Goal: Information Seeking & Learning: Learn about a topic

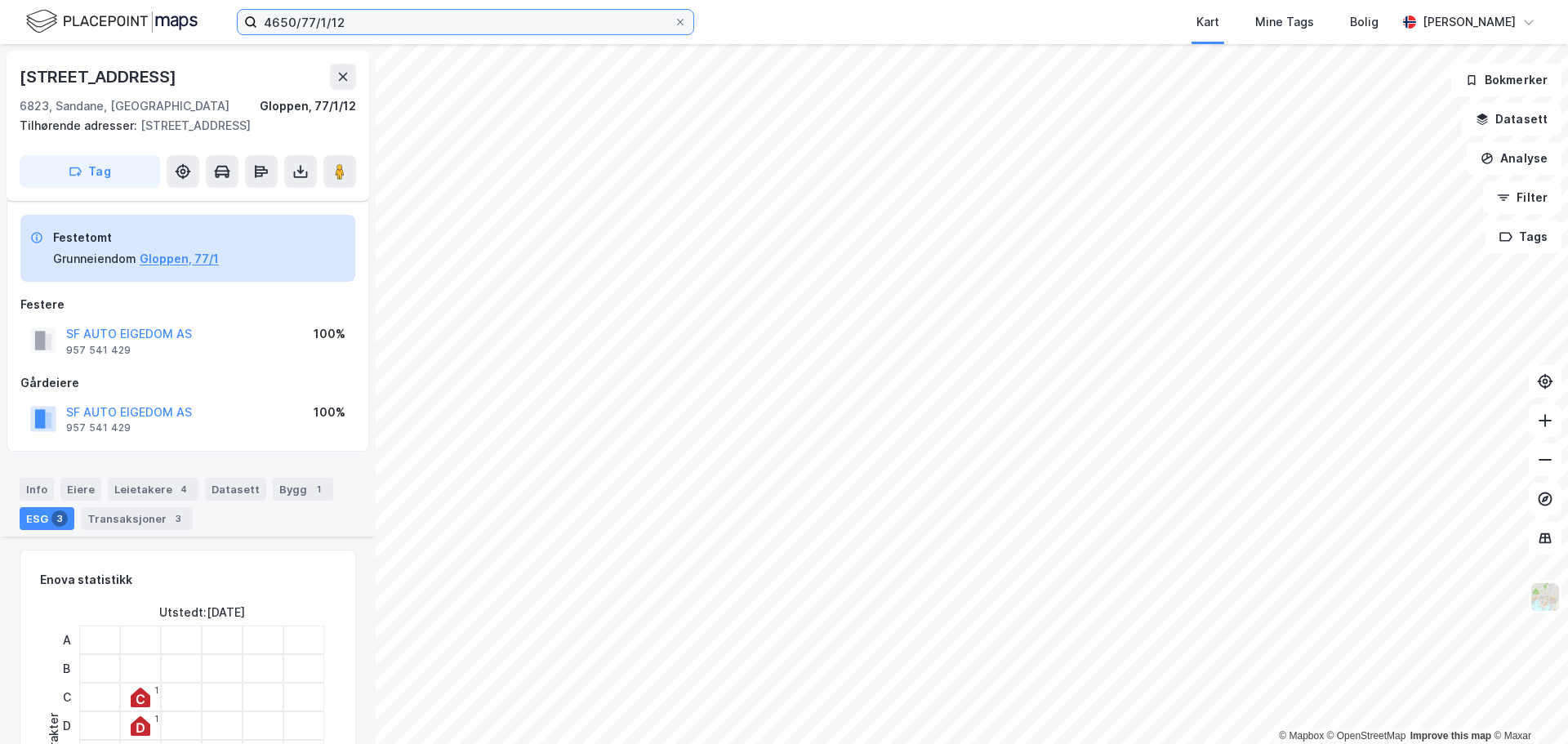
drag, startPoint x: 0, startPoint y: 0, endPoint x: 100, endPoint y: -28, distance: 103.8
click at [100, 0] on html "4650/77/1/12 Kart Mine Tags Bolig [PERSON_NAME] © Mapbox © OpenStreetMap Improv…" at bounding box center [784, 372] width 1568 height 744
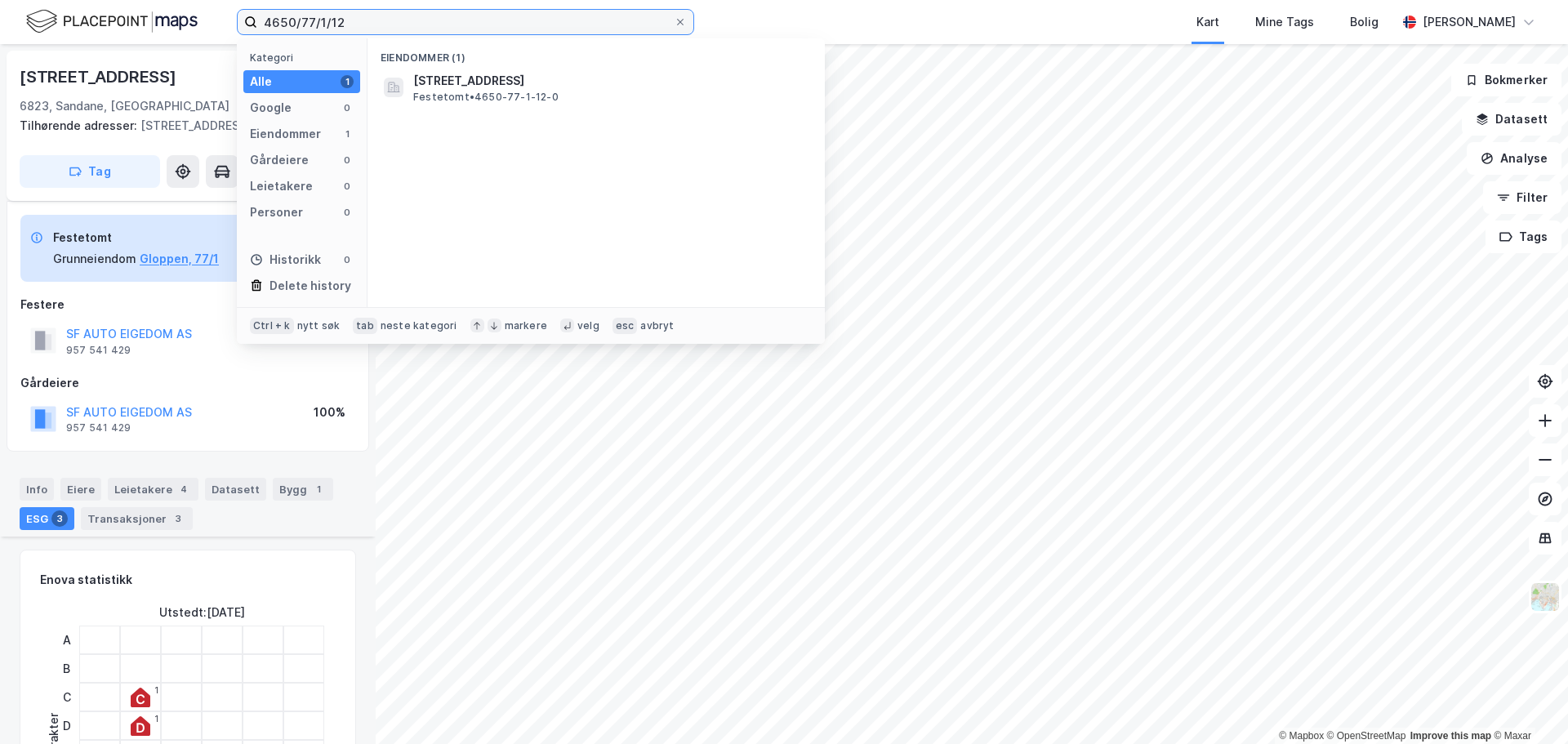
scroll to position [310, 0]
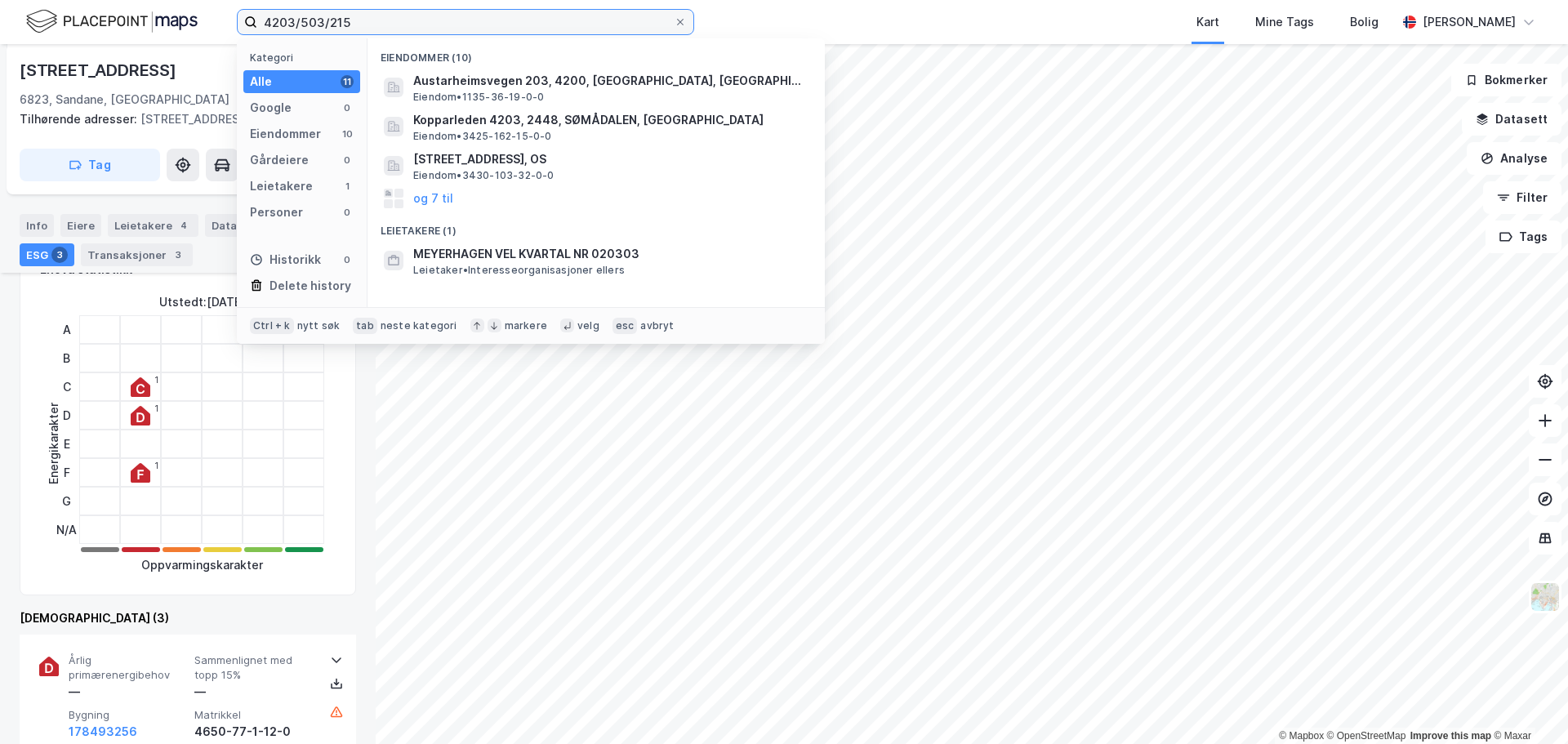
type input "4203/503/215"
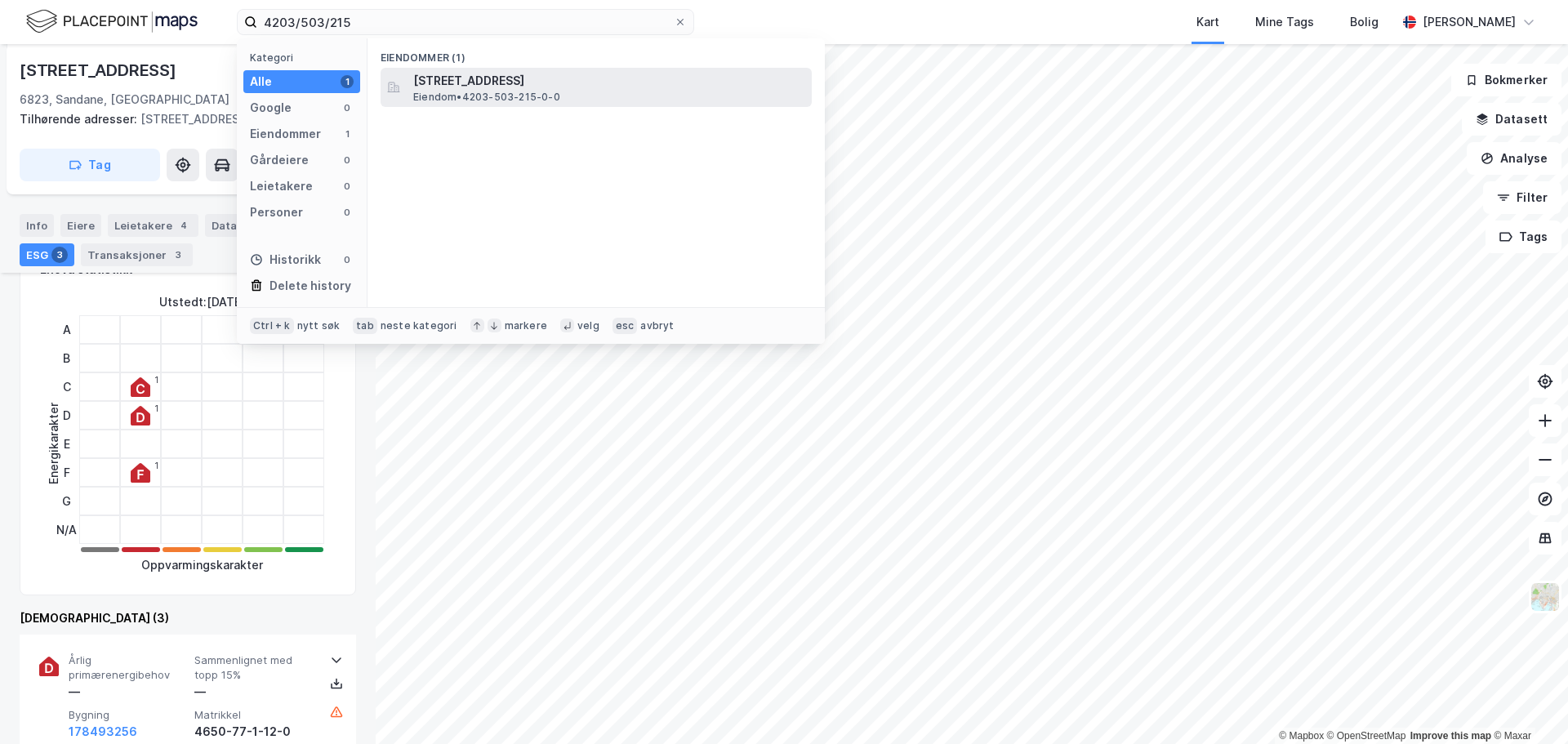
click at [535, 78] on span "[STREET_ADDRESS]" at bounding box center [609, 81] width 392 height 20
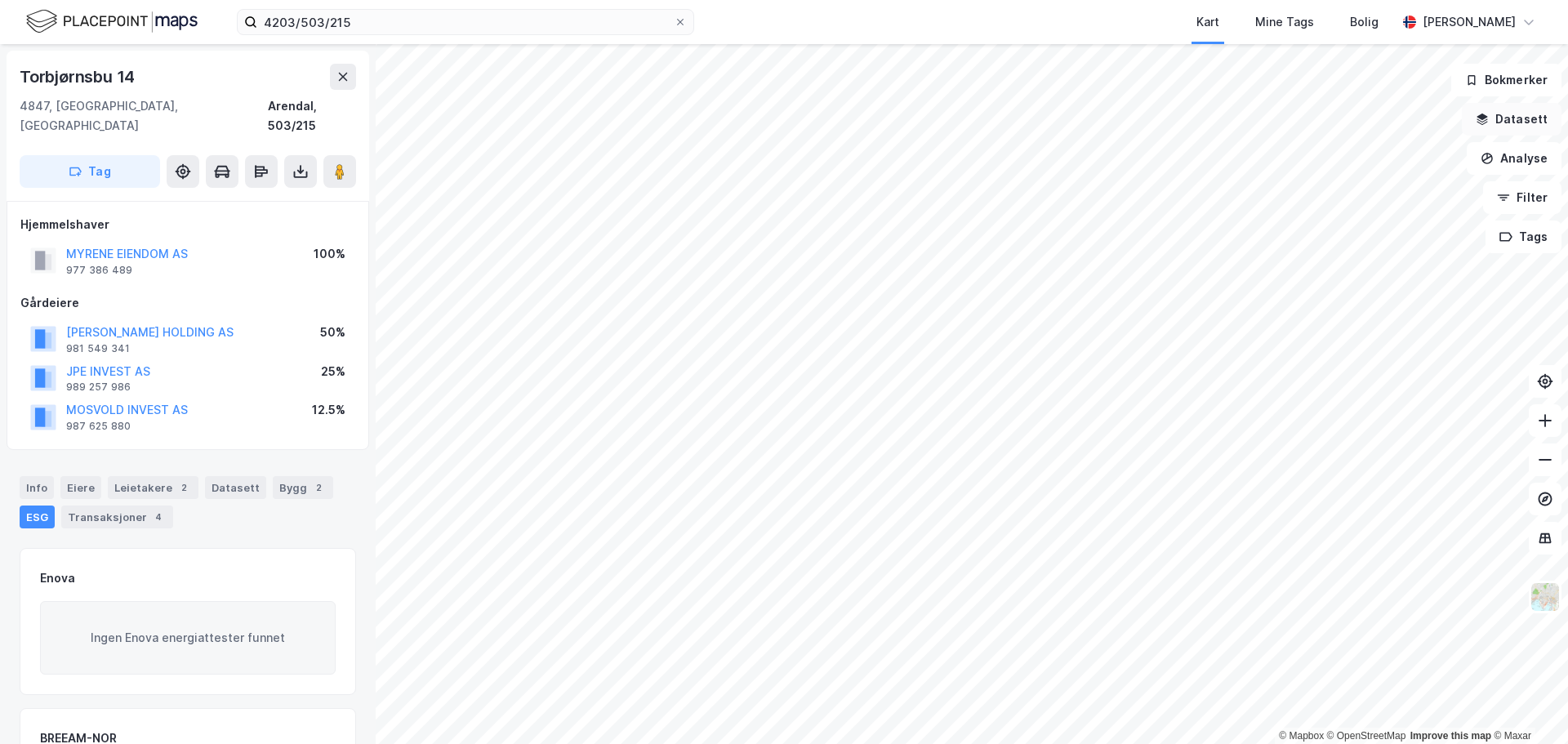
click at [1516, 115] on button "Datasett" at bounding box center [1511, 120] width 100 height 33
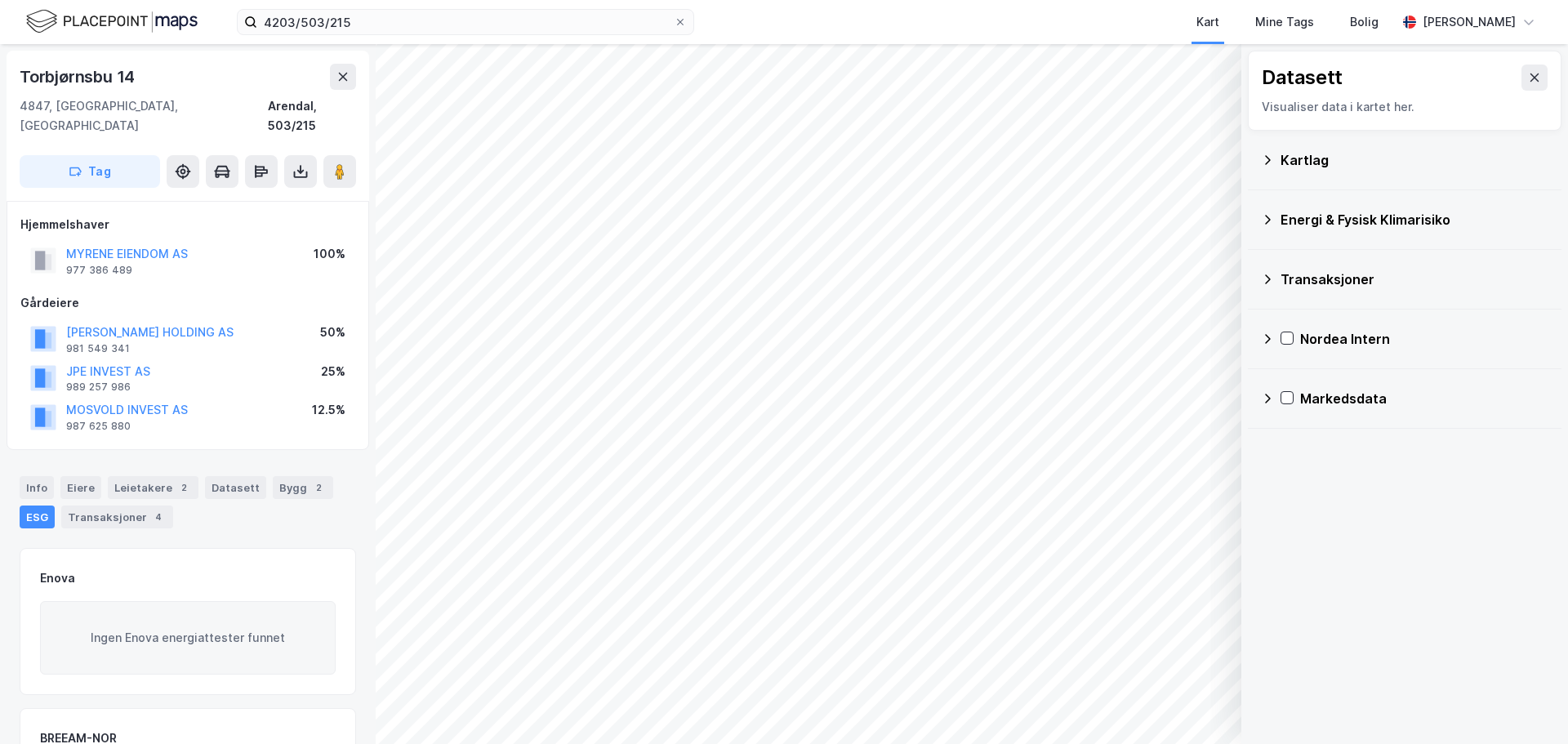
click at [1325, 396] on div "Markedsdata" at bounding box center [1424, 399] width 248 height 20
click at [1291, 395] on icon at bounding box center [1287, 398] width 12 height 12
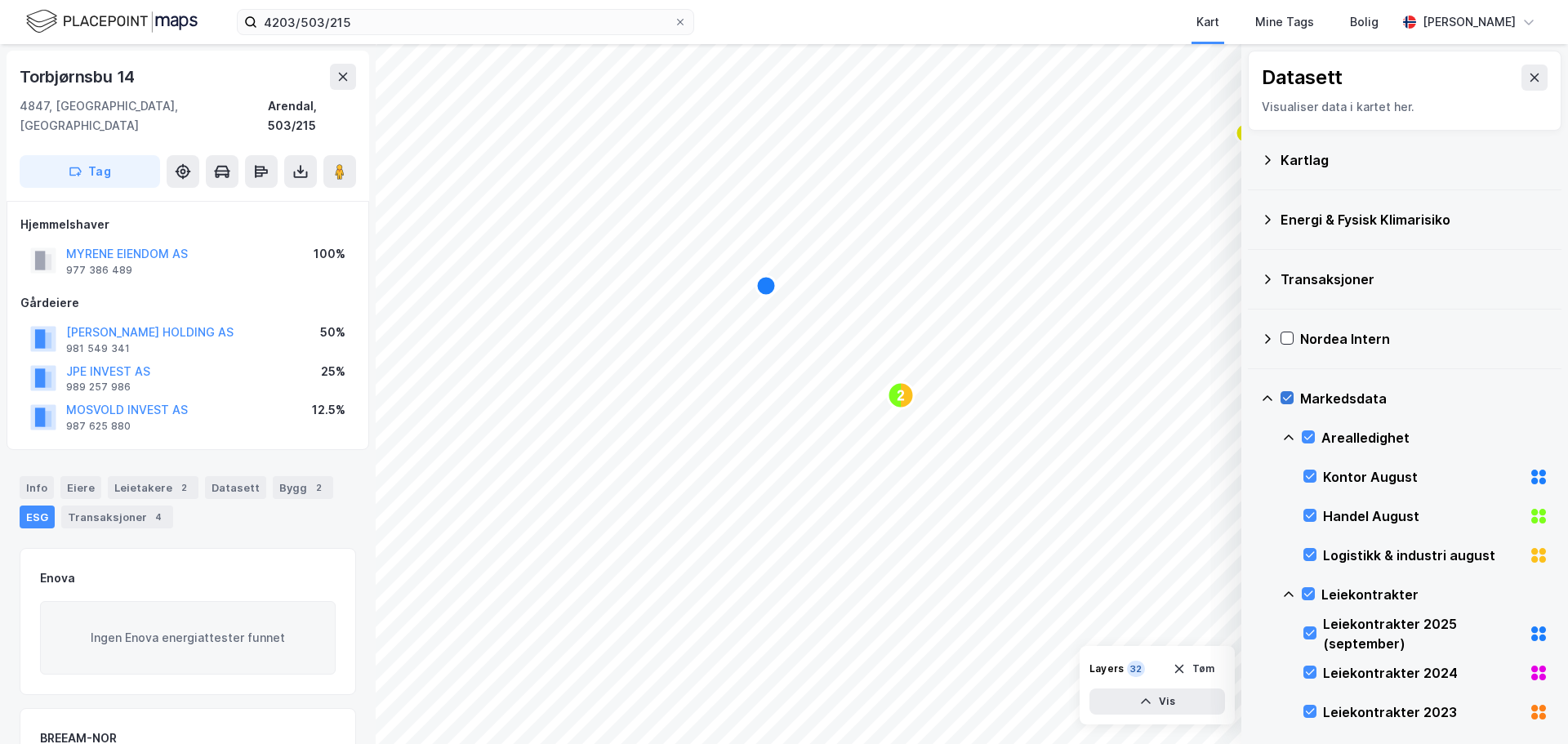
click at [1291, 395] on icon at bounding box center [1287, 398] width 12 height 12
click at [765, 287] on icon "Map marker" at bounding box center [766, 286] width 20 height 20
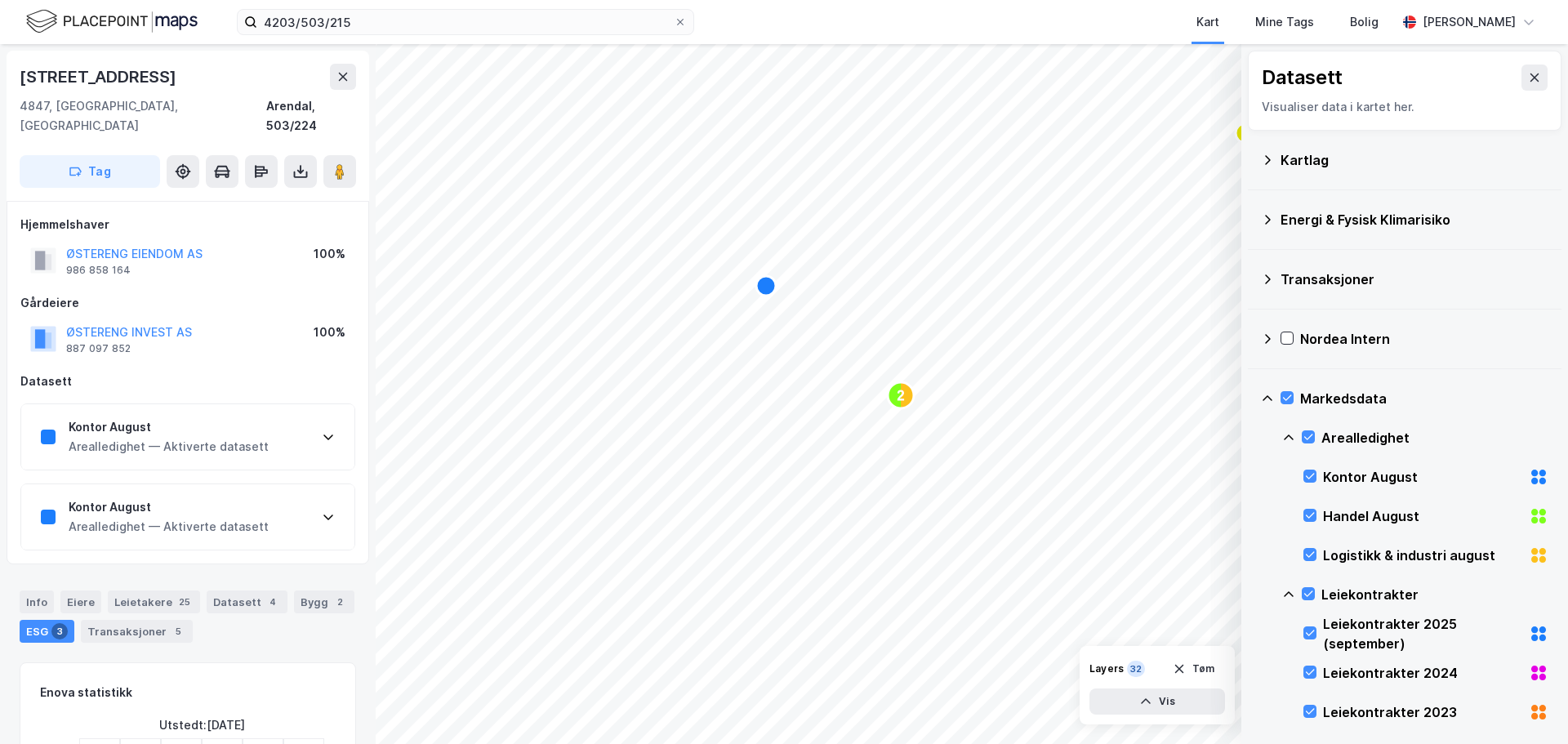
click at [129, 418] on div "Kontor August" at bounding box center [168, 428] width 200 height 20
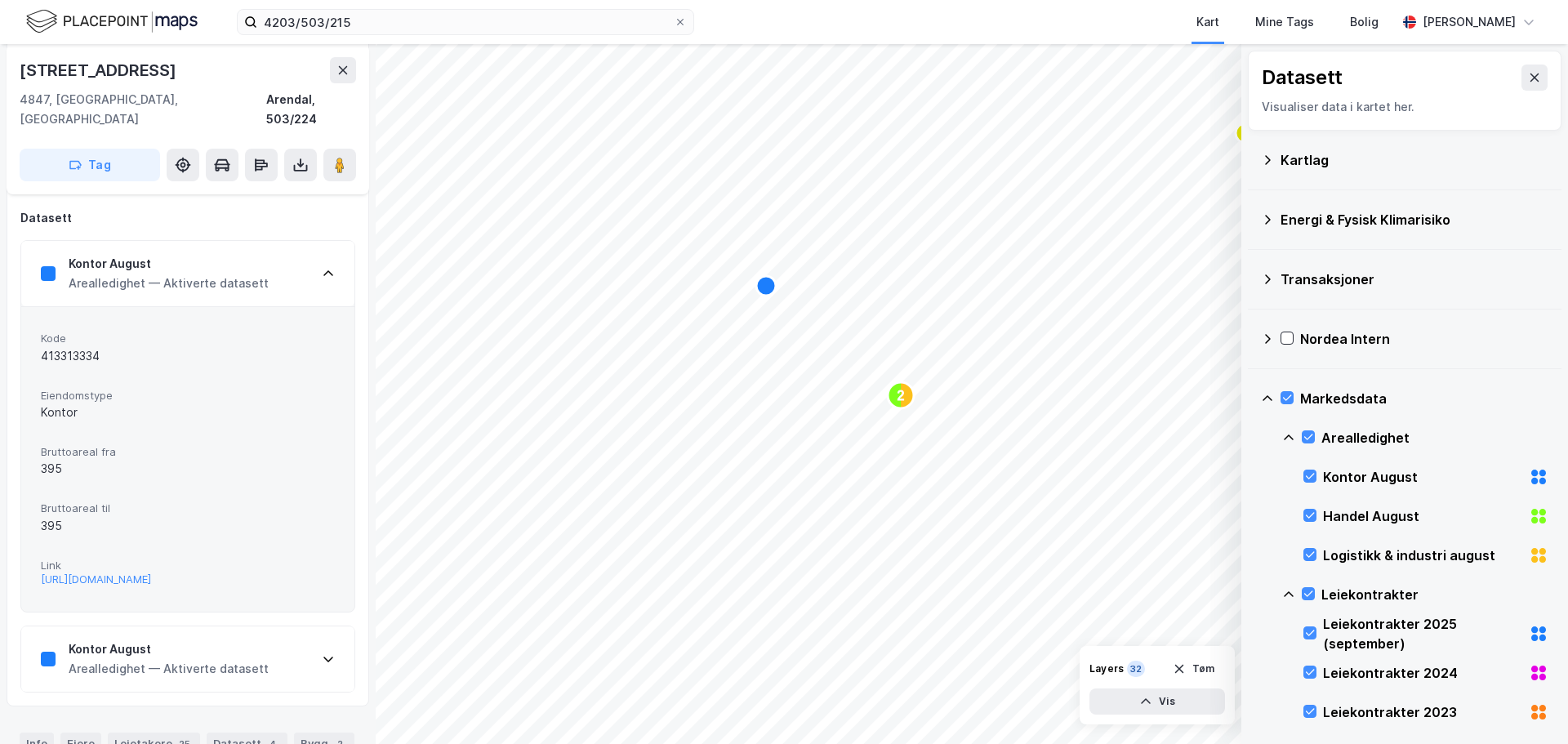
scroll to position [327, 0]
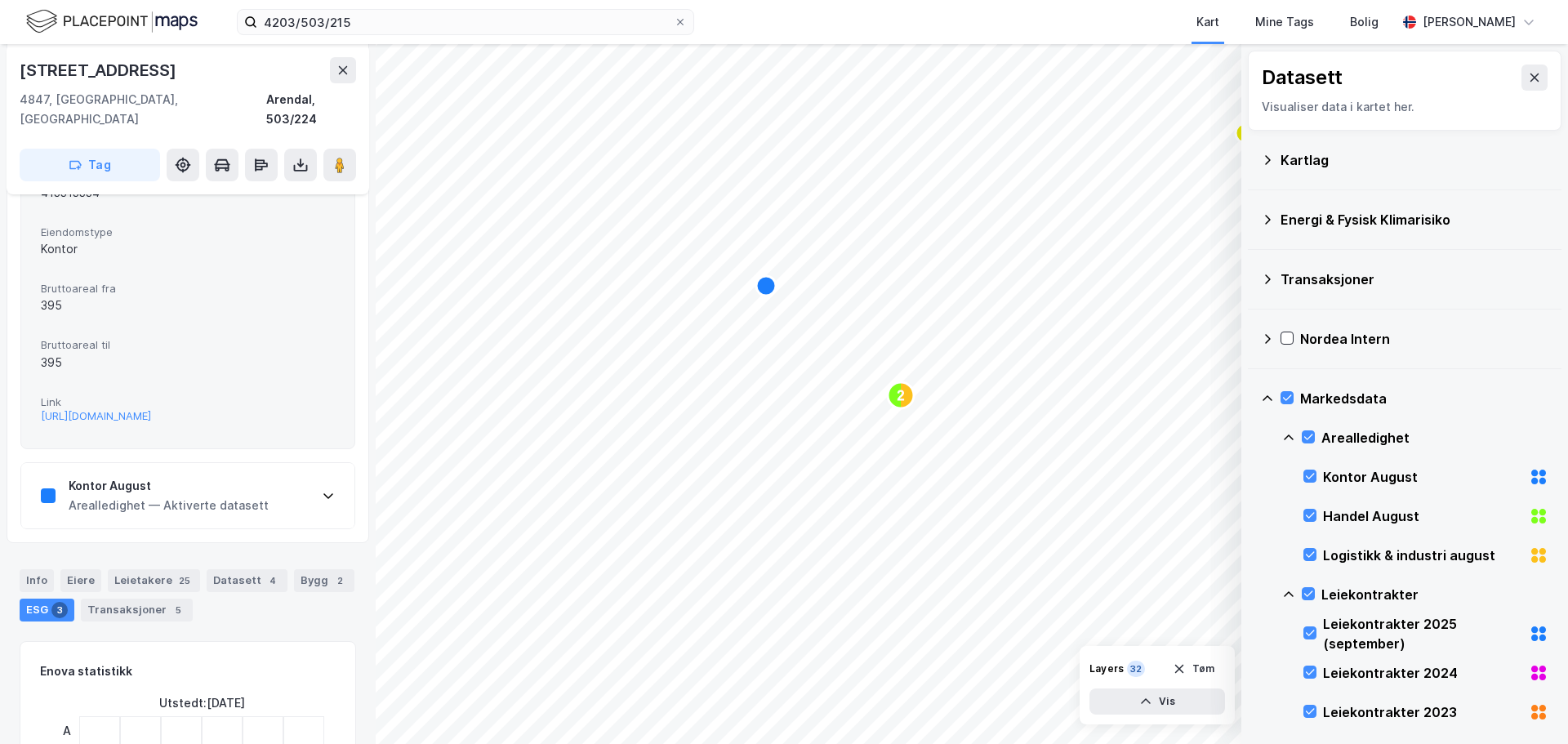
click at [111, 496] on div "Arealledighet — Aktiverte datasett" at bounding box center [168, 506] width 200 height 20
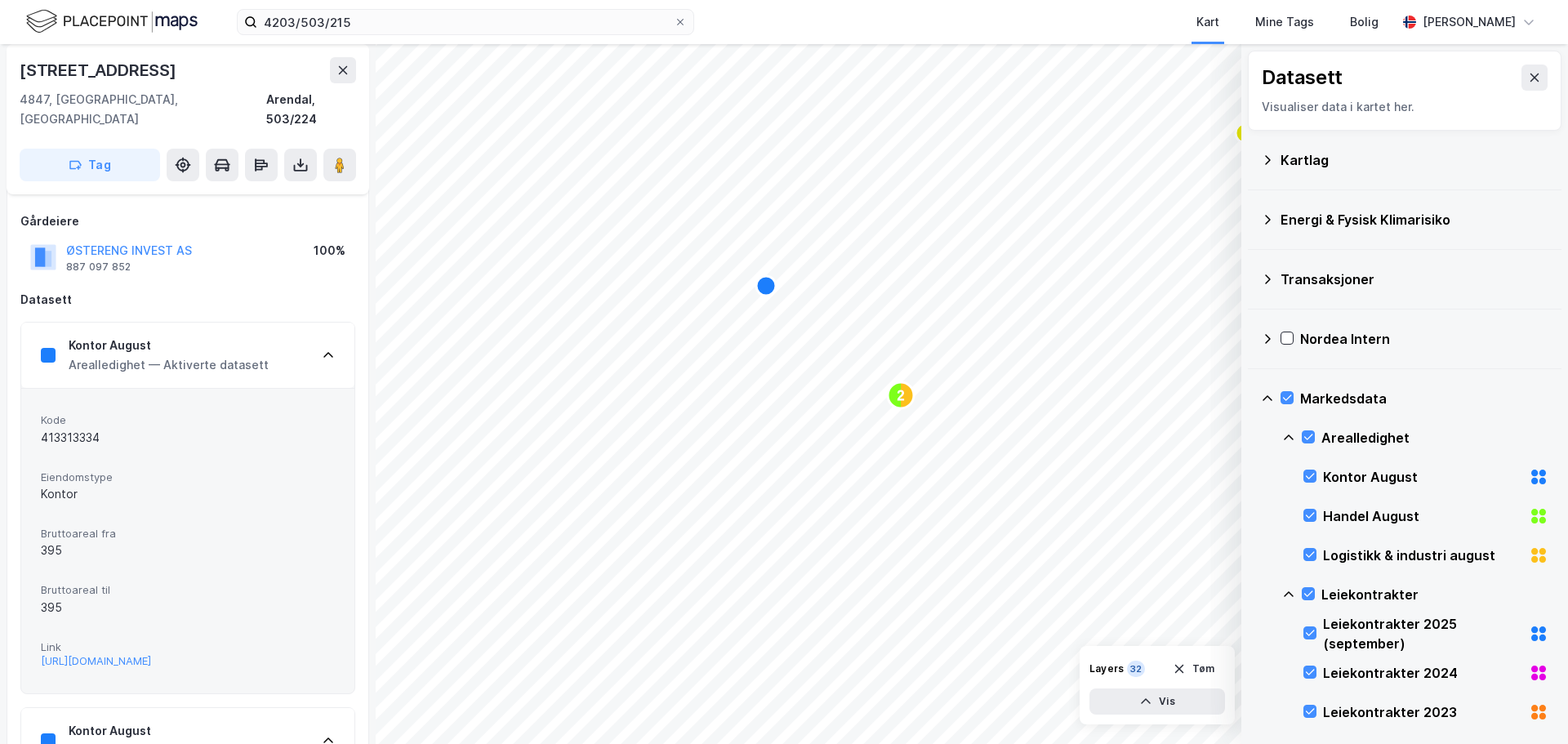
scroll to position [0, 0]
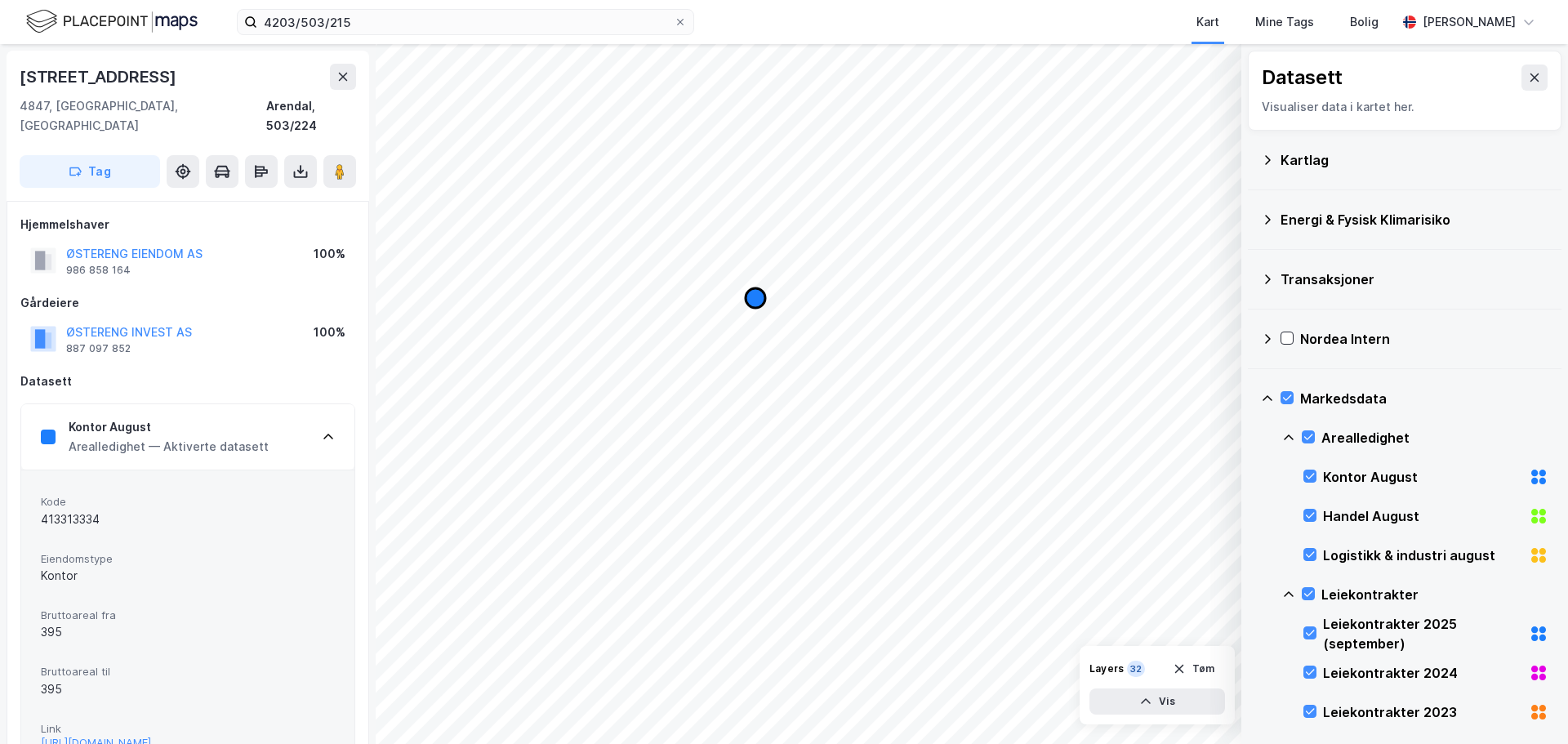
click at [753, 301] on icon "Map marker" at bounding box center [755, 298] width 20 height 20
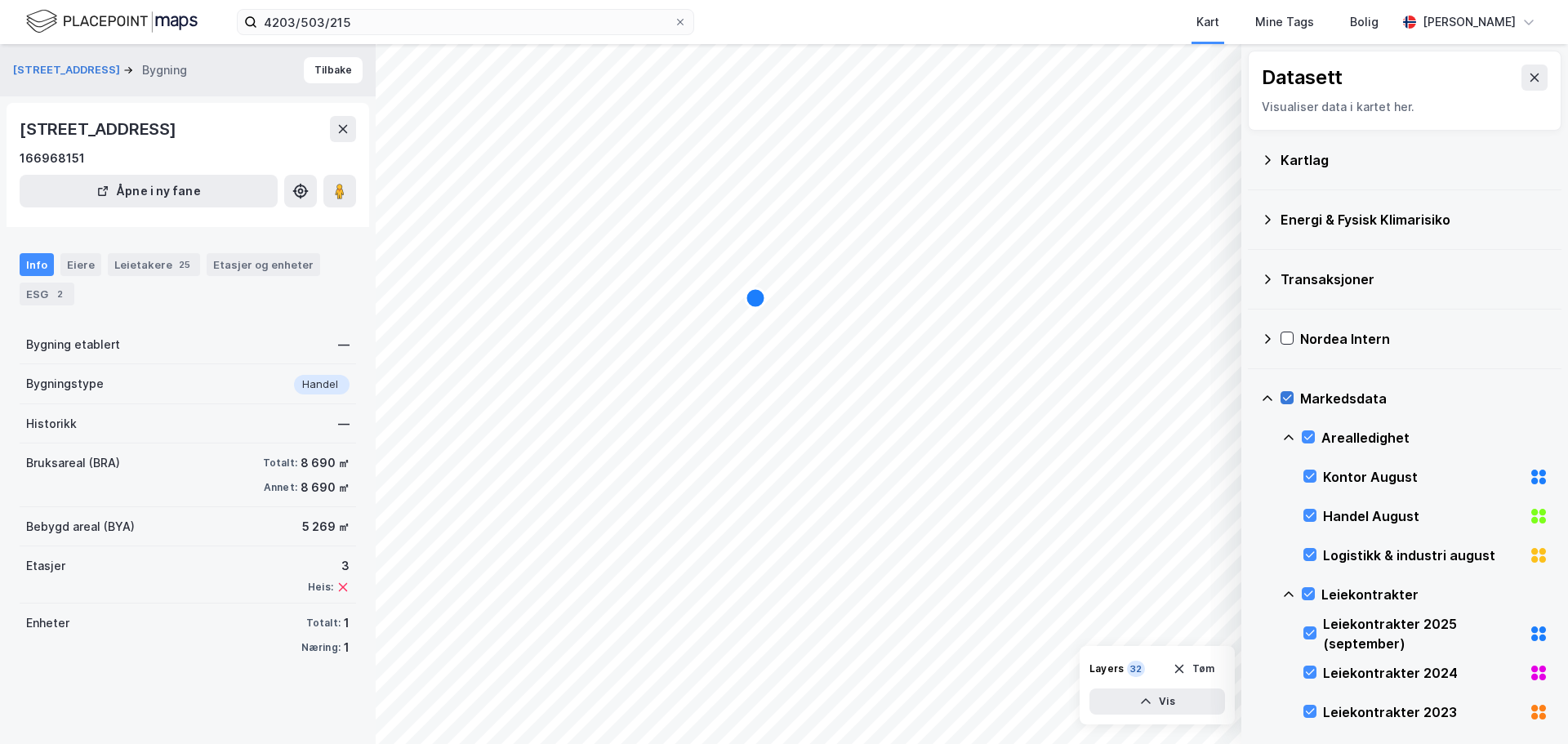
click at [1286, 395] on icon at bounding box center [1287, 398] width 12 height 12
click at [1287, 334] on icon at bounding box center [1287, 339] width 12 height 12
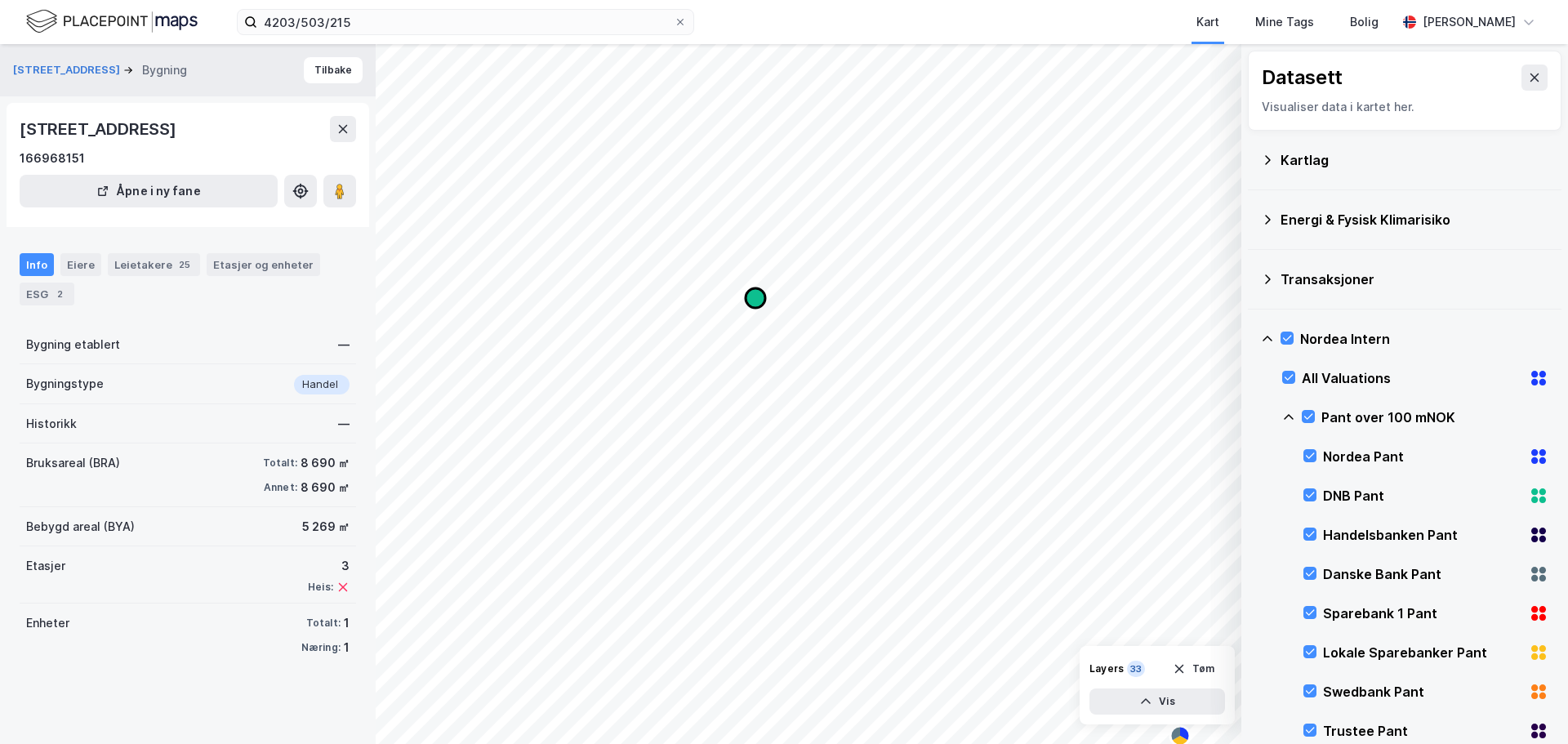
click at [760, 306] on circle "Map marker" at bounding box center [755, 298] width 20 height 20
click at [754, 299] on icon "Map marker" at bounding box center [755, 298] width 20 height 20
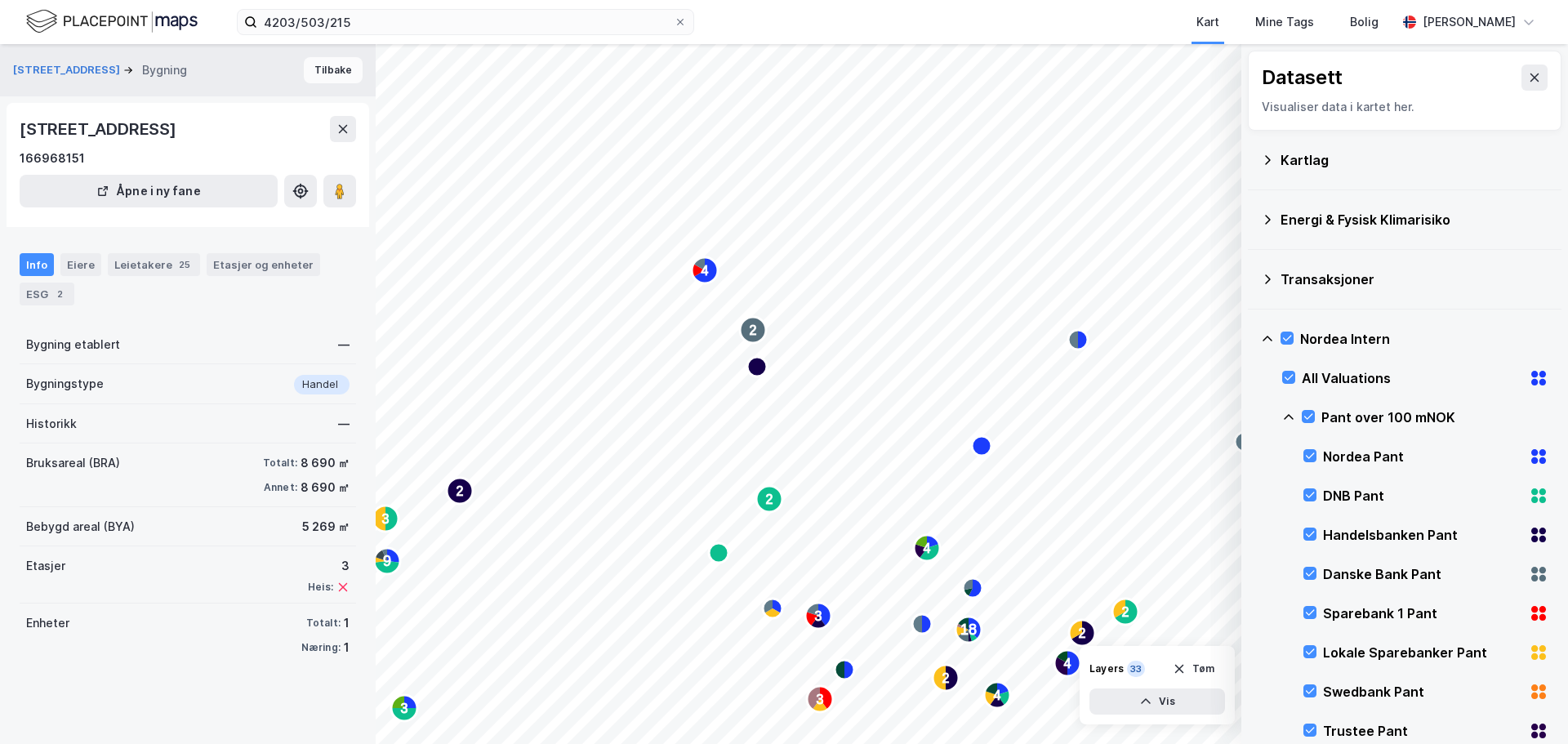
click at [329, 64] on button "Tilbake" at bounding box center [333, 70] width 59 height 26
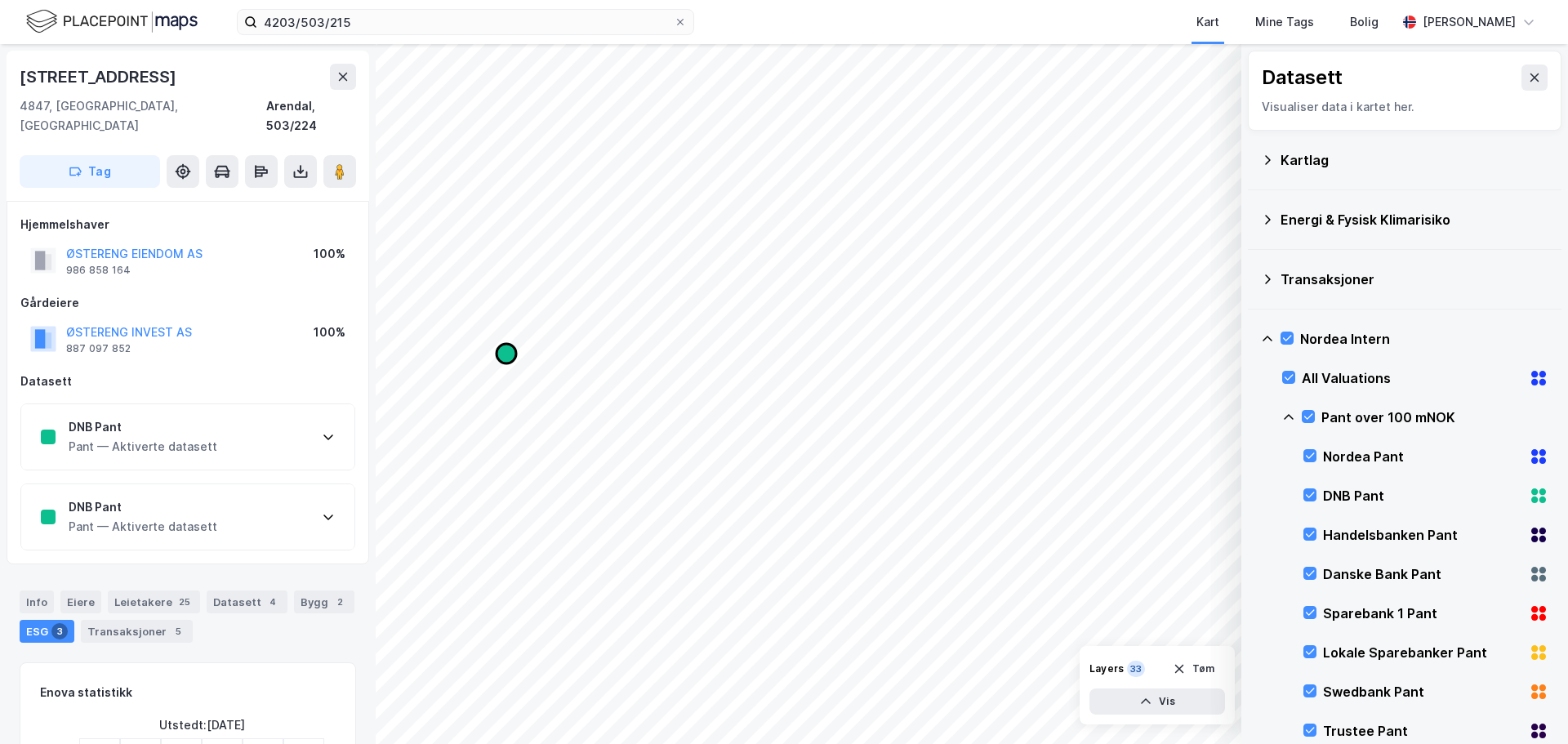
click at [504, 353] on icon "Map marker" at bounding box center [507, 354] width 20 height 20
